Goal: Task Accomplishment & Management: Use online tool/utility

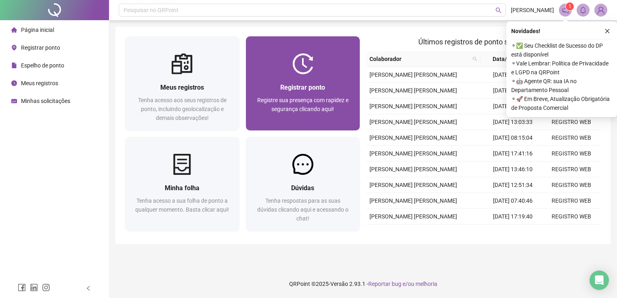
click at [336, 103] on span "Registre sua presença com rapidez e segurança clicando aqui!" at bounding box center [302, 104] width 91 height 15
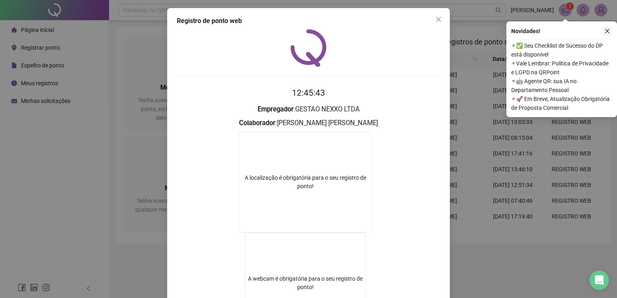
click at [606, 31] on icon "close" at bounding box center [608, 31] width 6 height 6
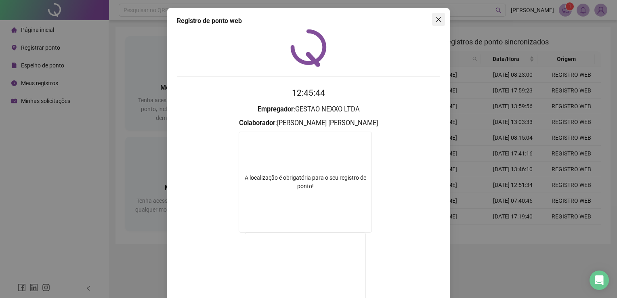
click at [439, 17] on span "Close" at bounding box center [438, 19] width 13 height 6
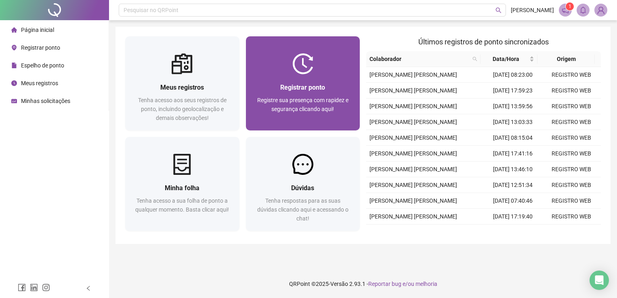
click at [328, 97] on span "Registre sua presença com rapidez e segurança clicando aqui!" at bounding box center [302, 104] width 91 height 15
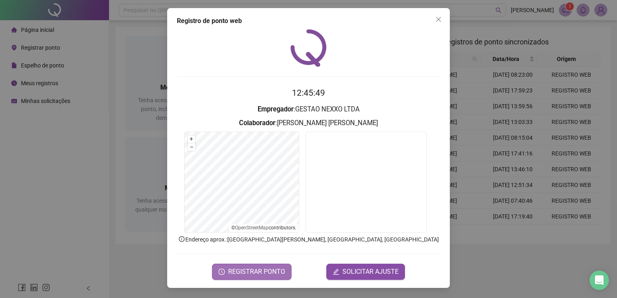
click at [268, 270] on span "REGISTRAR PONTO" at bounding box center [256, 272] width 57 height 10
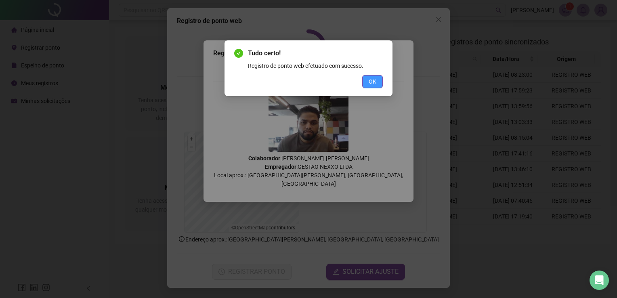
click at [374, 81] on span "OK" at bounding box center [373, 81] width 8 height 9
